Goal: Book appointment/travel/reservation

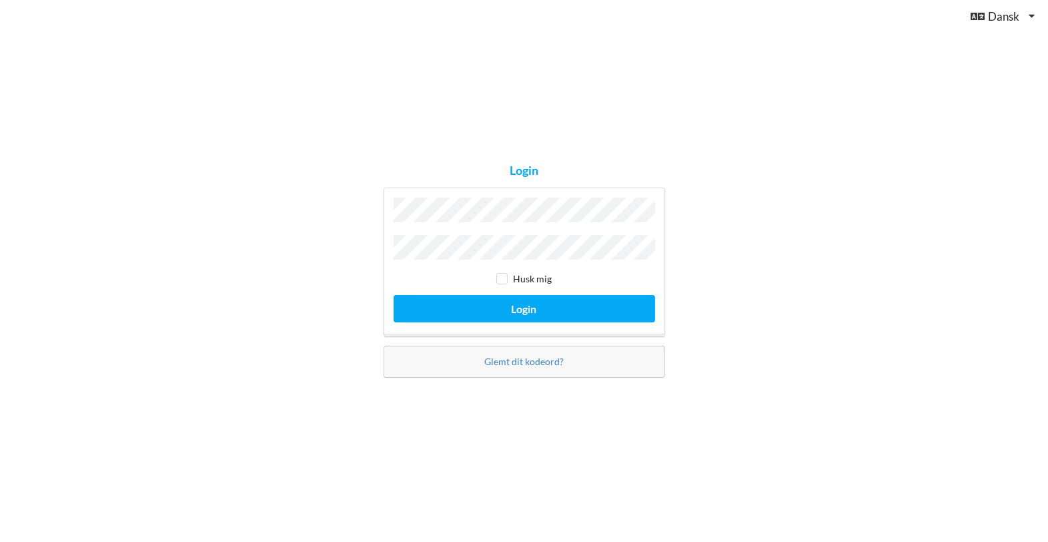
click at [637, 38] on div "Login Husk mig Login Glemt dit kodeord?" at bounding box center [524, 271] width 1048 height 542
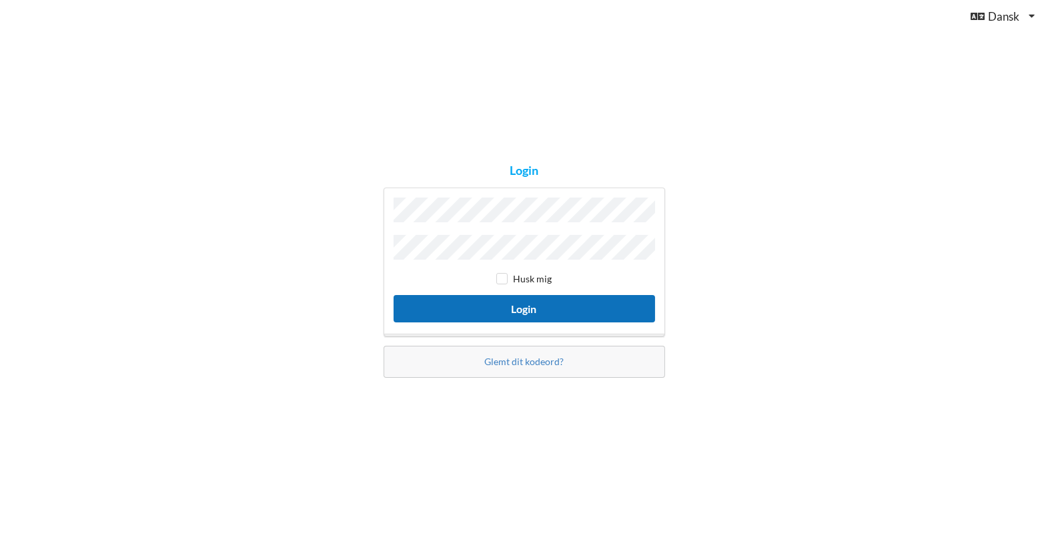
click at [525, 313] on button "Login" at bounding box center [525, 308] width 262 height 27
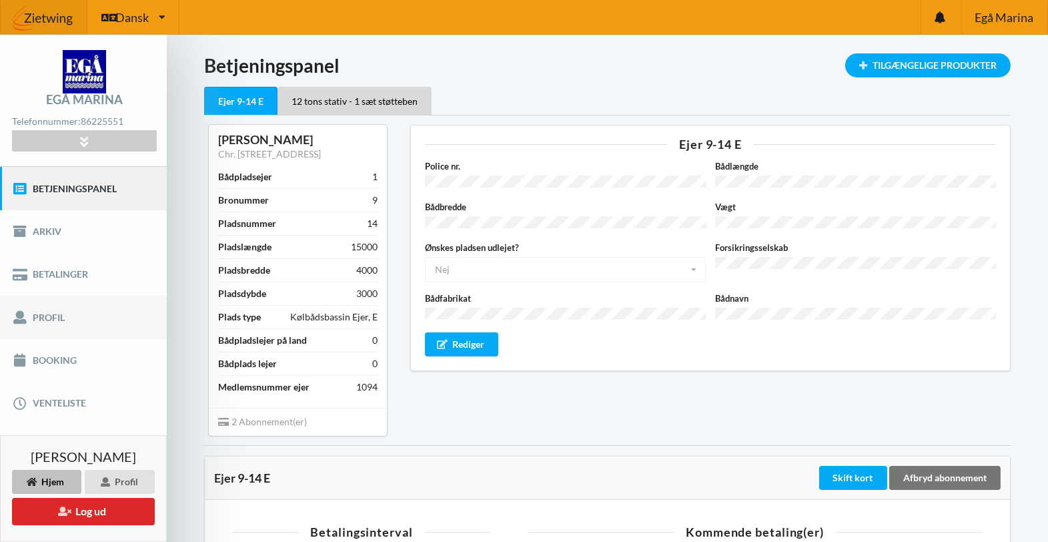
scroll to position [3, 0]
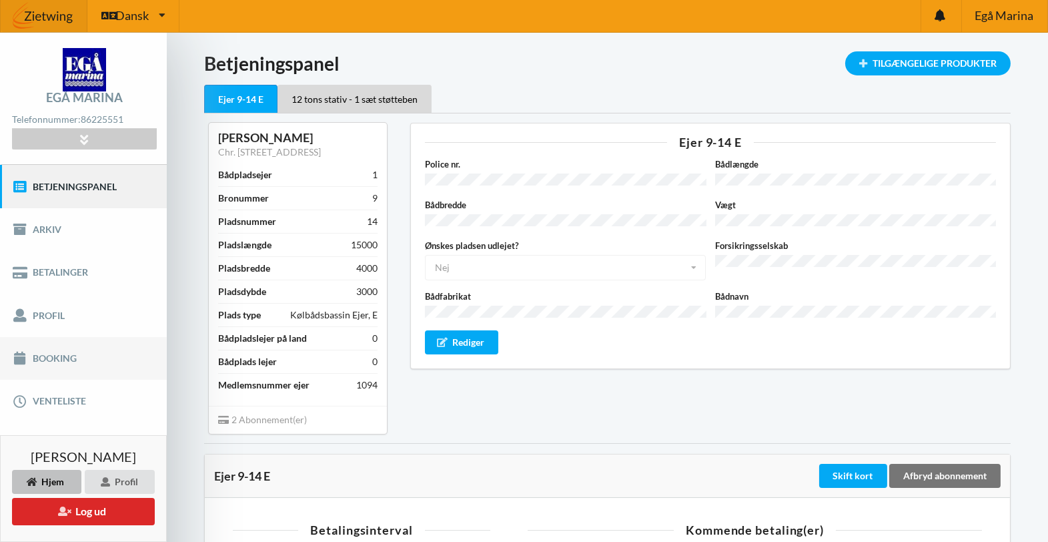
click at [69, 348] on link "Booking" at bounding box center [83, 358] width 167 height 43
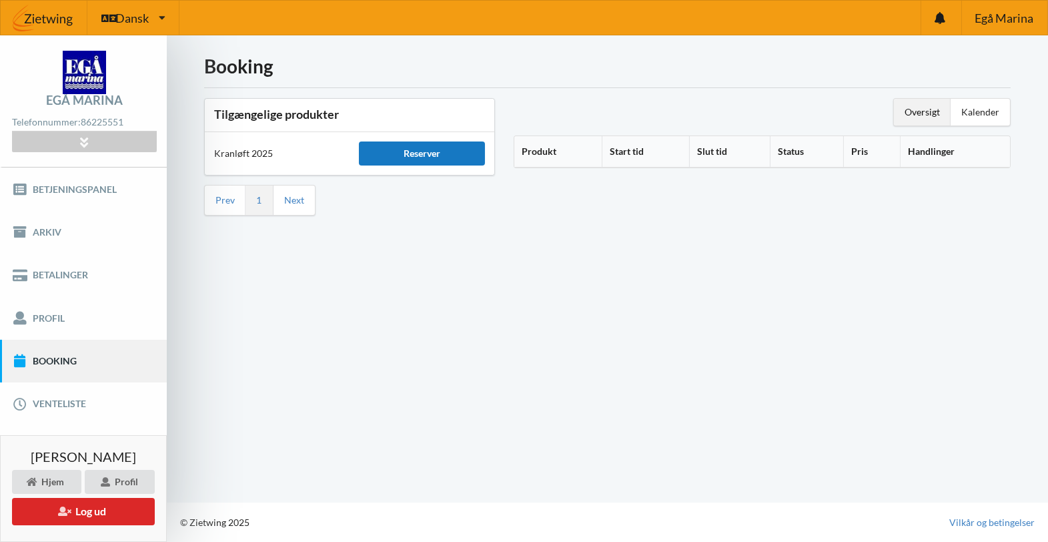
click at [392, 159] on div "Reserver" at bounding box center [422, 153] width 126 height 24
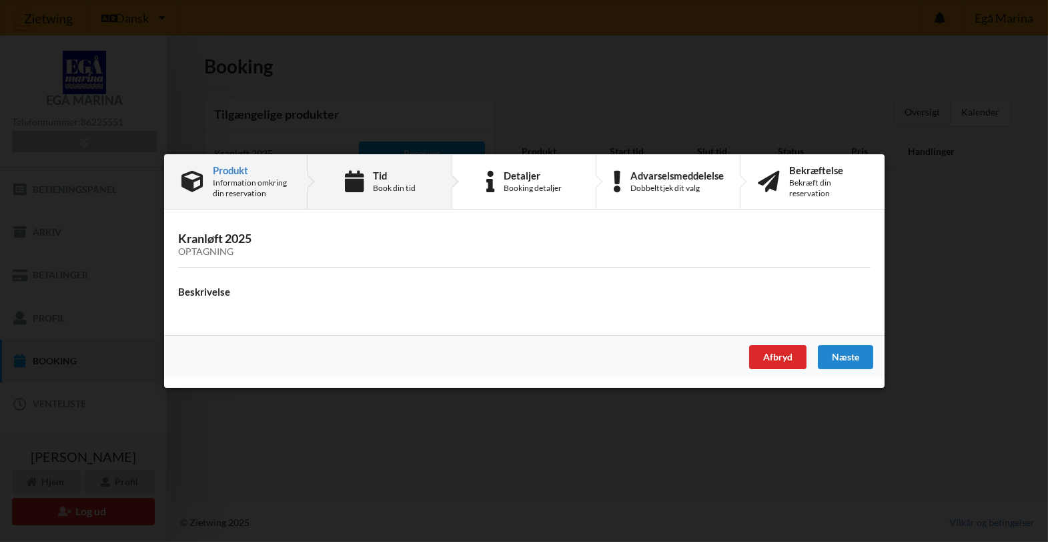
click at [369, 191] on div "Tid Book din tid" at bounding box center [380, 182] width 144 height 54
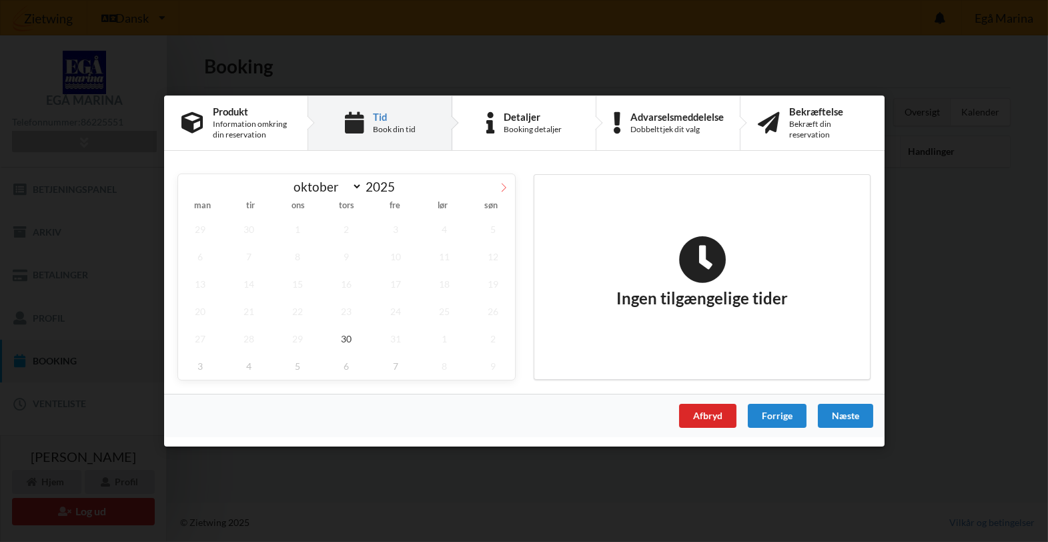
click at [507, 188] on icon at bounding box center [503, 187] width 9 height 9
click at [188, 190] on icon at bounding box center [189, 187] width 5 height 9
click at [344, 343] on span "30" at bounding box center [346, 338] width 44 height 27
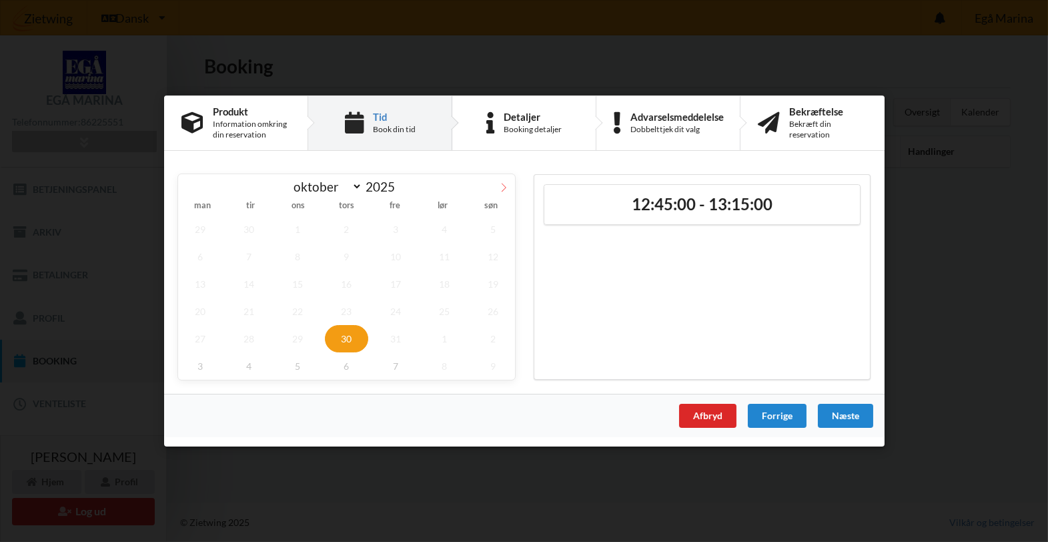
click at [503, 189] on icon at bounding box center [503, 187] width 9 height 9
select select "10"
click at [193, 255] on span "3" at bounding box center [200, 256] width 44 height 27
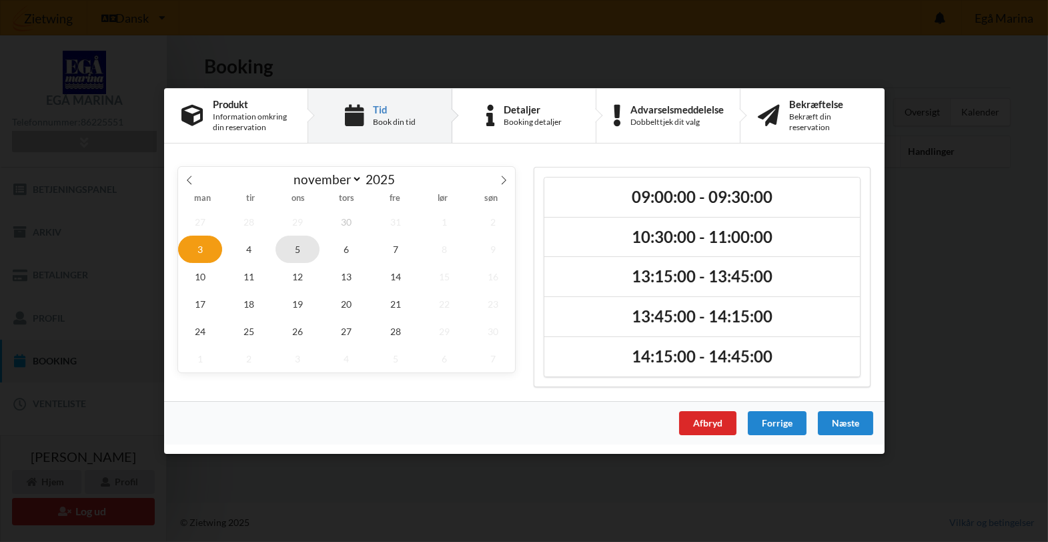
click at [294, 252] on span "5" at bounding box center [298, 249] width 44 height 27
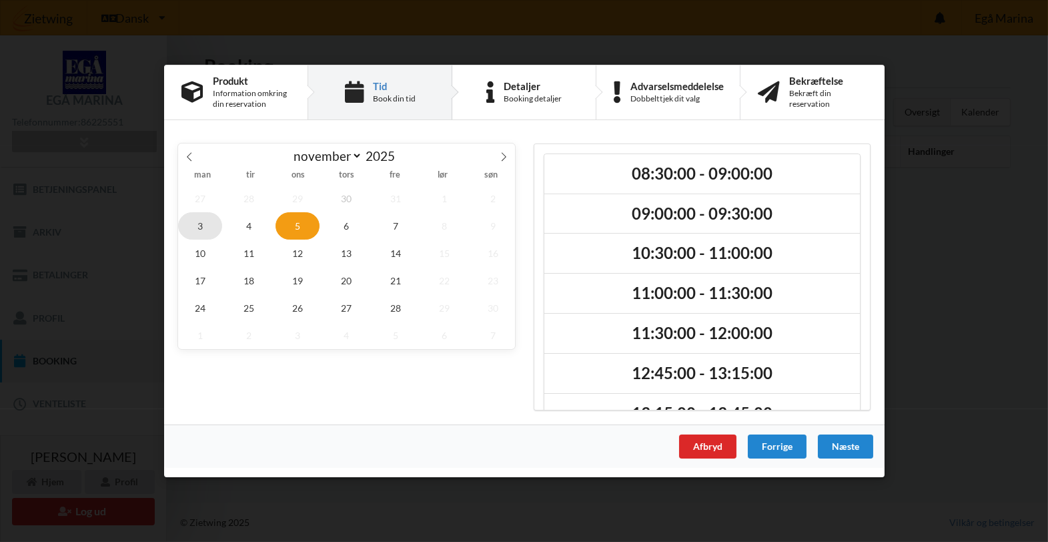
click at [201, 224] on span "3" at bounding box center [200, 225] width 44 height 27
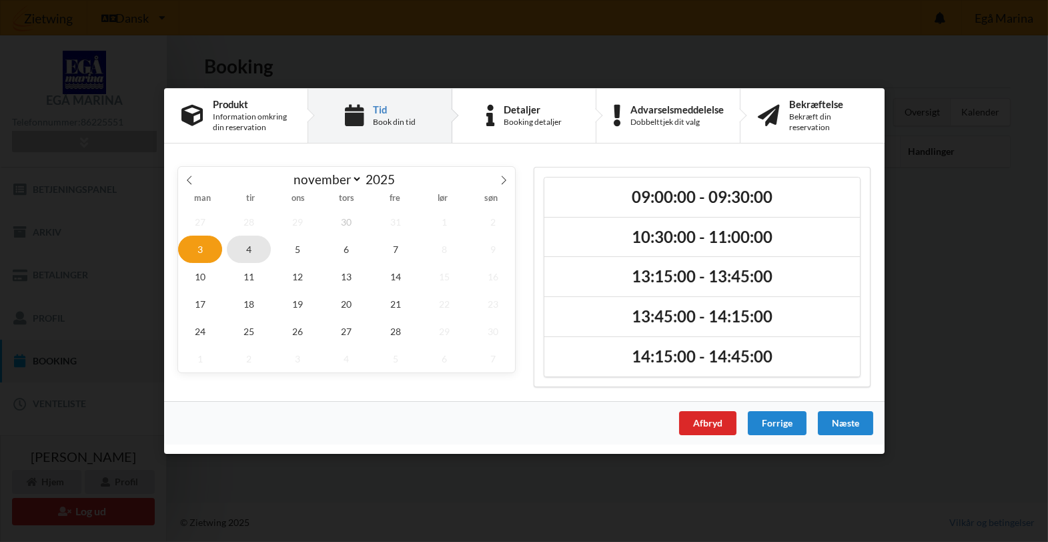
click at [256, 248] on span "4" at bounding box center [249, 249] width 44 height 27
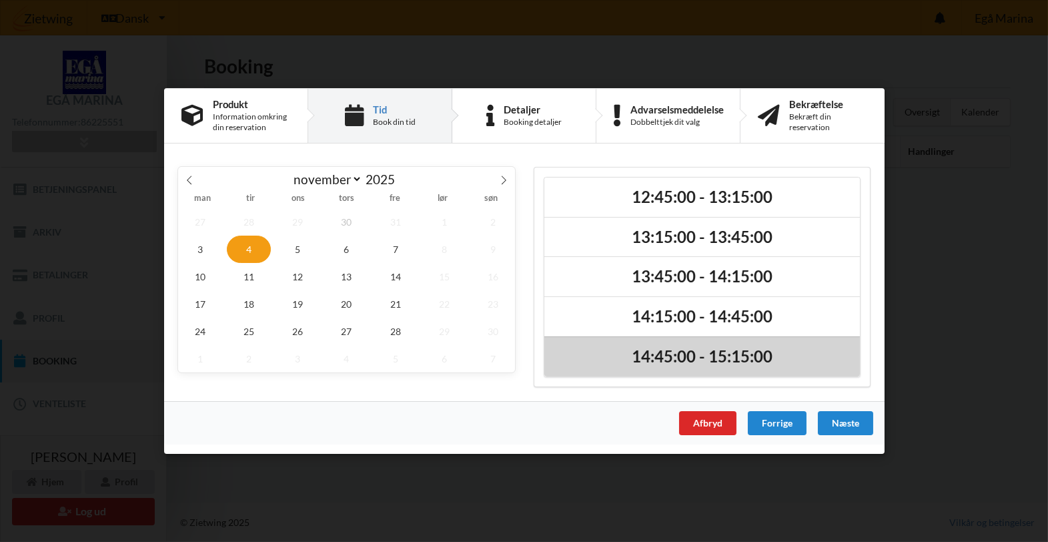
click at [659, 352] on h2 "14:45:00 - 15:15:00" at bounding box center [702, 356] width 297 height 21
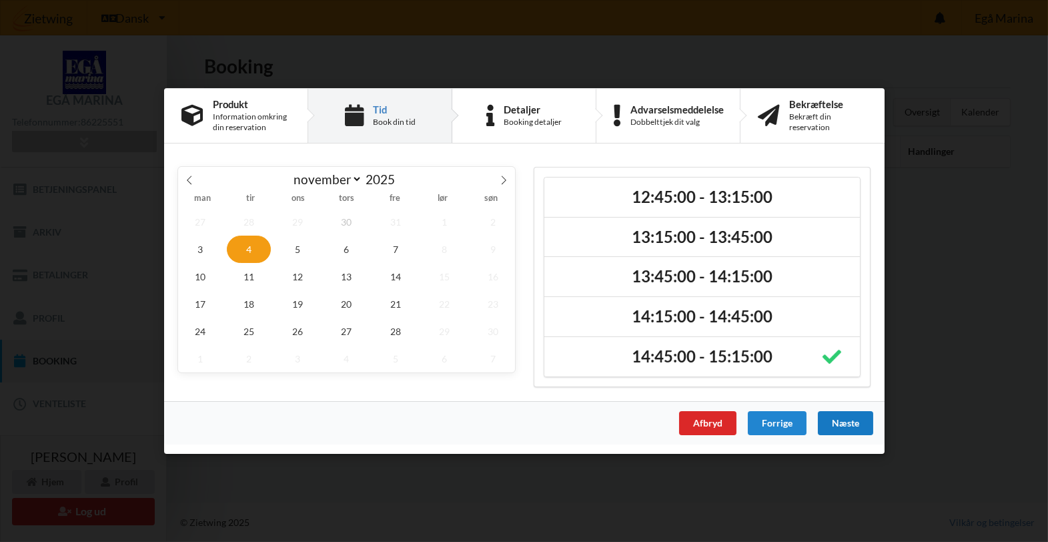
click at [842, 423] on div "Næste" at bounding box center [844, 423] width 55 height 24
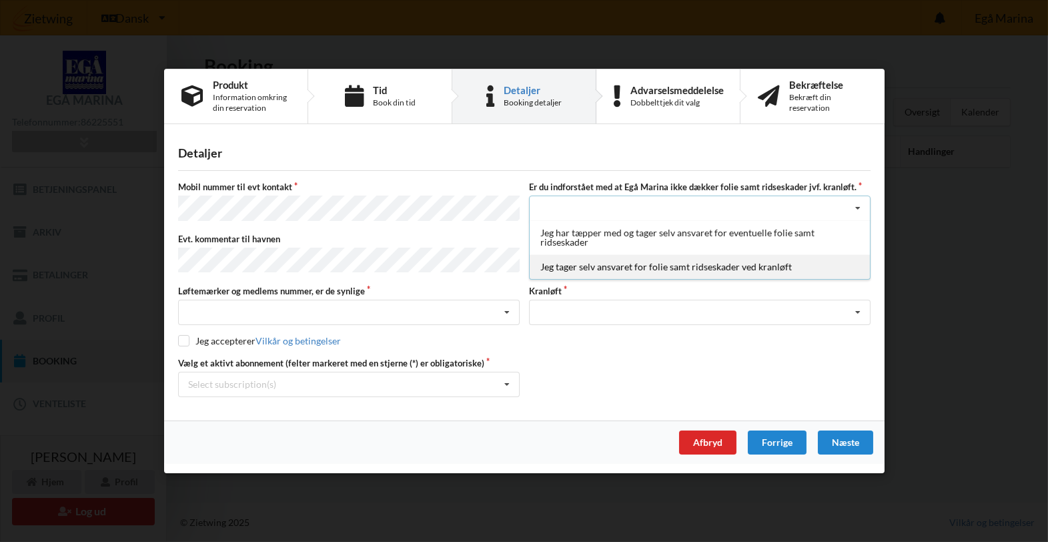
click at [589, 268] on div "Jeg tager selv ansvaret for folie samt ridseskader ved kranløft" at bounding box center [700, 266] width 340 height 25
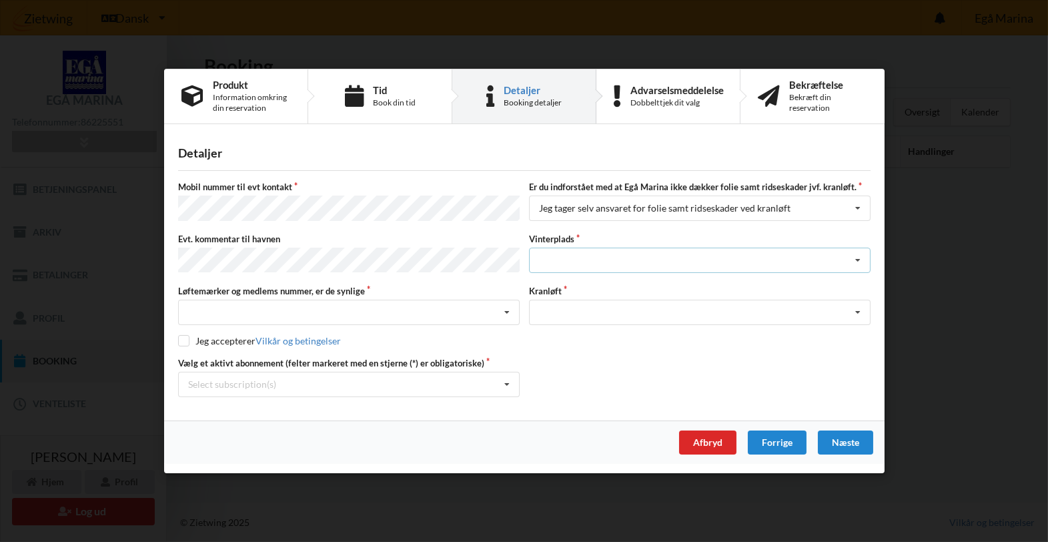
click at [564, 256] on div "Landplads nr. 1 Landplads nr. 2 Landplads nr.3 Landplads nr. 4 Landplads nr. 5 …" at bounding box center [700, 260] width 342 height 25
click at [517, 234] on label "Evt. kommentar til havnen" at bounding box center [349, 239] width 342 height 12
click at [593, 265] on div "Landplads nr. 1 Landplads nr. 2 Landplads nr.3 Landplads nr. 4 Landplads nr. 5 …" at bounding box center [700, 260] width 342 height 25
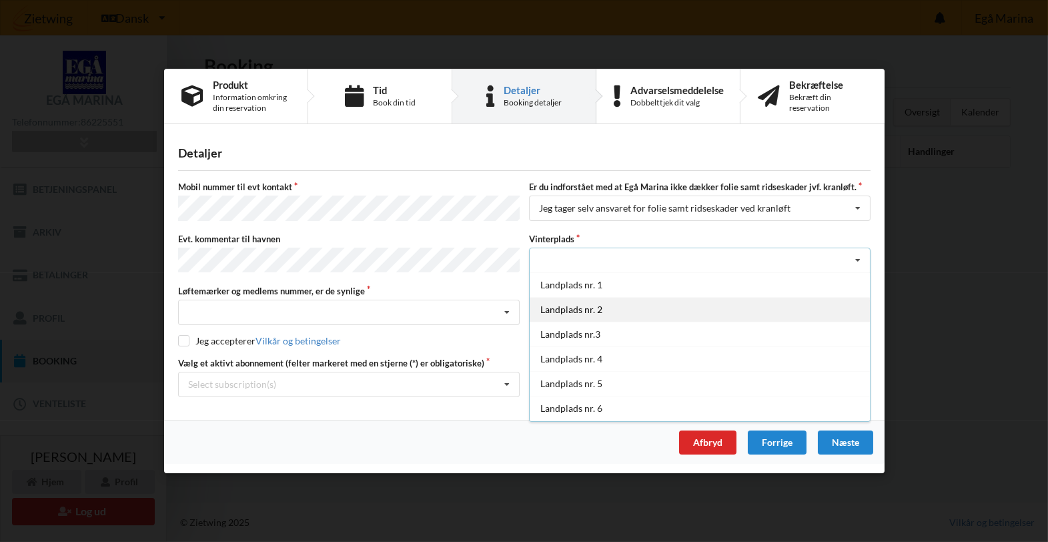
click at [599, 308] on div "Landplads nr. 2" at bounding box center [700, 309] width 340 height 25
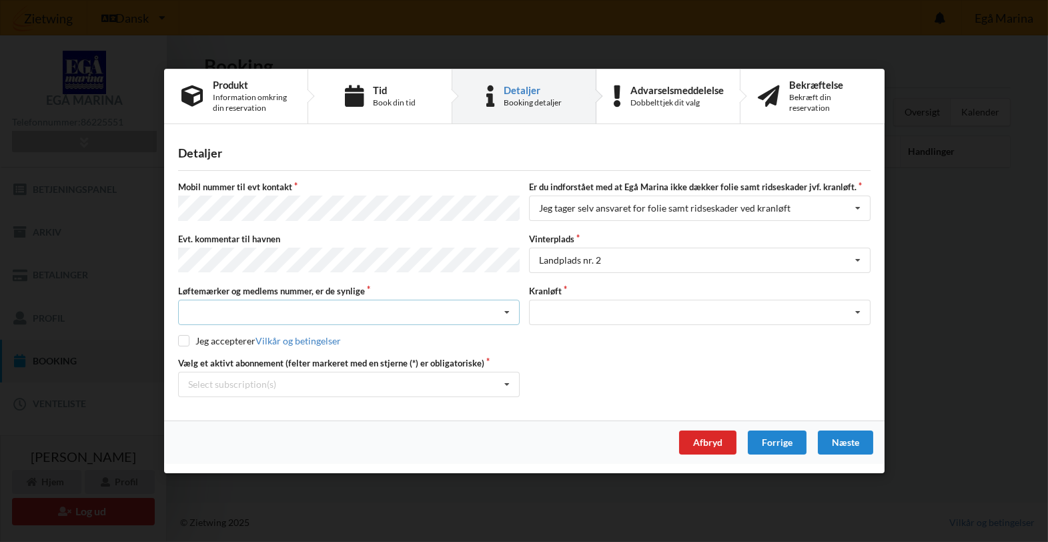
click at [340, 313] on div "Nej, jeg kontakter havnekontoret inden løftet Ja, mine mærker er synlige og int…" at bounding box center [349, 312] width 342 height 25
click at [299, 354] on div "Ja, mine mærker er synlige og intakte" at bounding box center [349, 361] width 340 height 25
click at [194, 342] on label "Jeg accepterer Vilkår og betingelser" at bounding box center [259, 340] width 163 height 11
click at [185, 338] on input "checkbox" at bounding box center [183, 340] width 11 height 11
checkbox input "true"
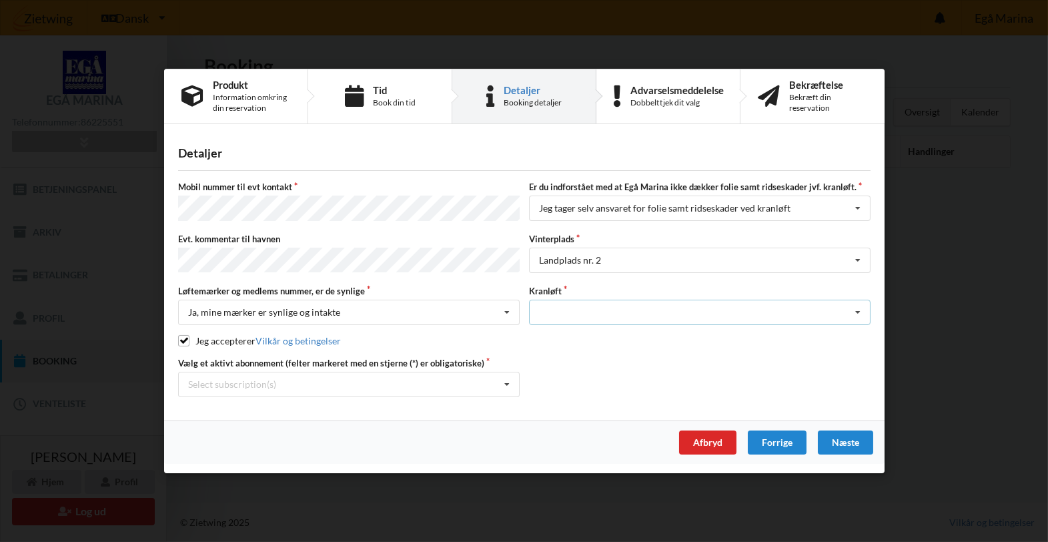
click at [614, 306] on div "Optagning" at bounding box center [700, 312] width 342 height 25
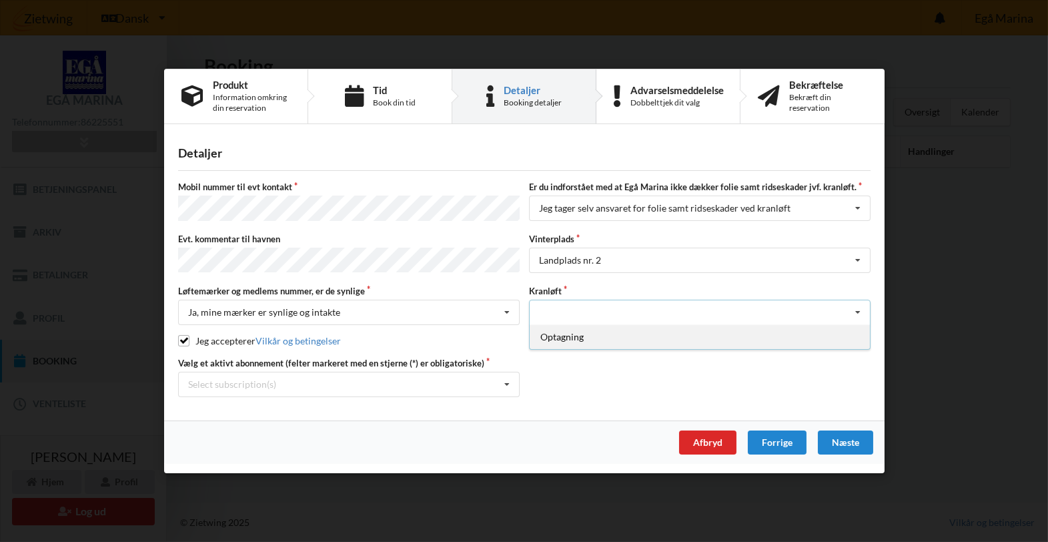
click at [579, 326] on div "Optagning" at bounding box center [700, 336] width 340 height 25
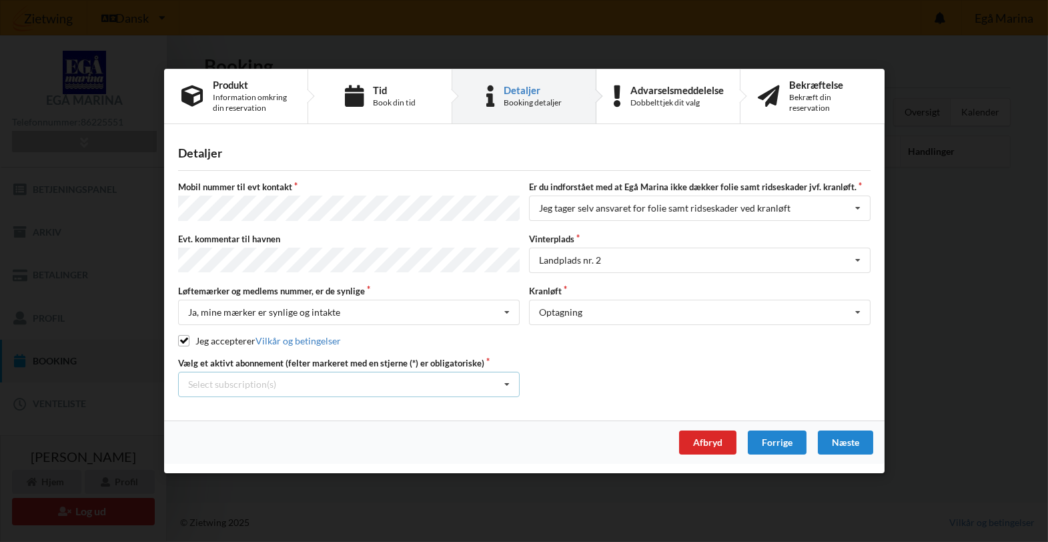
click at [407, 375] on div "Select subscription(s) * Ejer 9-14 E * 12 tons stativ - 1 sæt støtteben" at bounding box center [349, 384] width 342 height 25
click at [308, 430] on div "* 12 tons stativ - 1 sæt støtteben" at bounding box center [349, 433] width 340 height 25
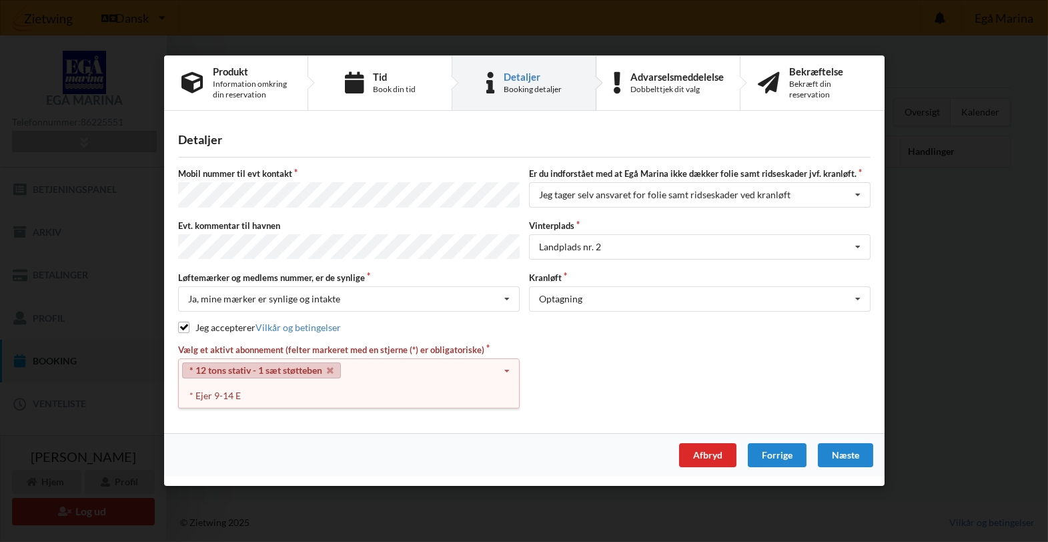
click at [397, 360] on div "* 12 tons stativ - 1 sæt støtteben Select subscription(s) * Ejer 9-14 E * 12 to…" at bounding box center [349, 370] width 342 height 25
click at [347, 392] on div "* Ejer 9-14 E" at bounding box center [349, 395] width 340 height 25
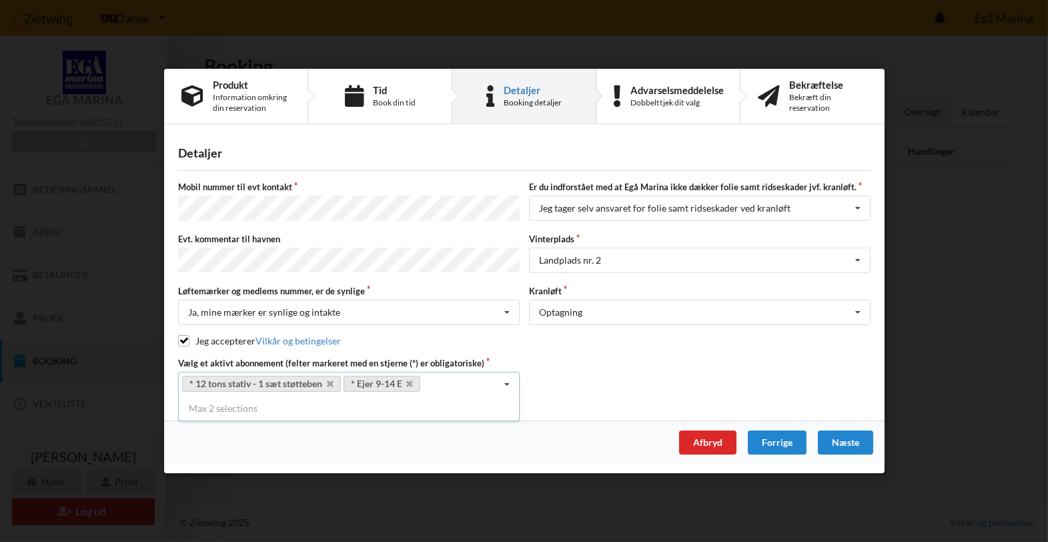
click at [566, 378] on div "Vælg et aktivt abonnement (felter markeret med en stjerne (*) er obligatoriske)…" at bounding box center [525, 377] width 702 height 40
click at [848, 442] on div "Næste" at bounding box center [844, 442] width 55 height 24
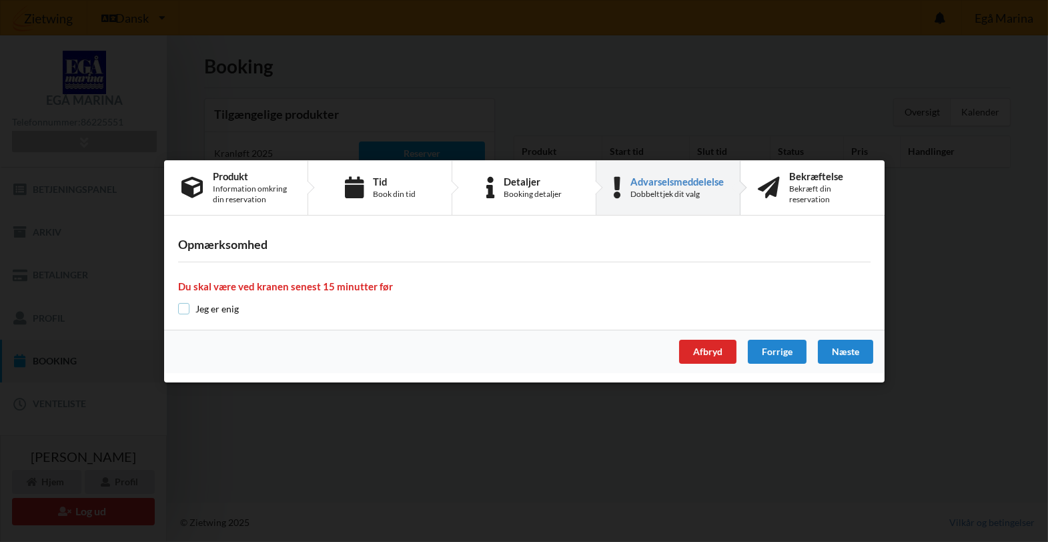
click at [184, 313] on input "checkbox" at bounding box center [183, 308] width 11 height 11
checkbox input "true"
click at [833, 349] on div "Næste" at bounding box center [844, 352] width 55 height 24
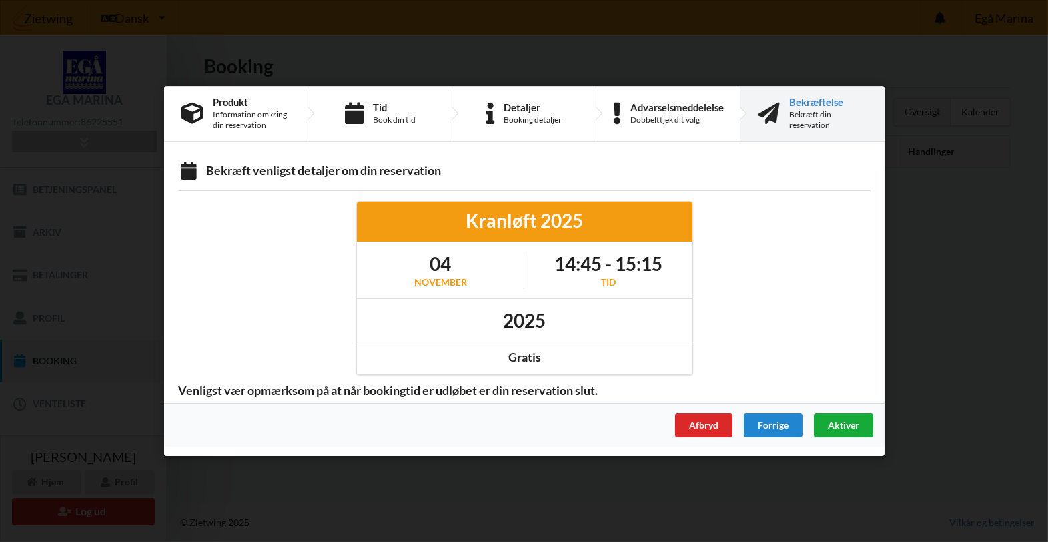
click at [844, 423] on span "Aktiver" at bounding box center [842, 424] width 31 height 11
